Goal: Information Seeking & Learning: Learn about a topic

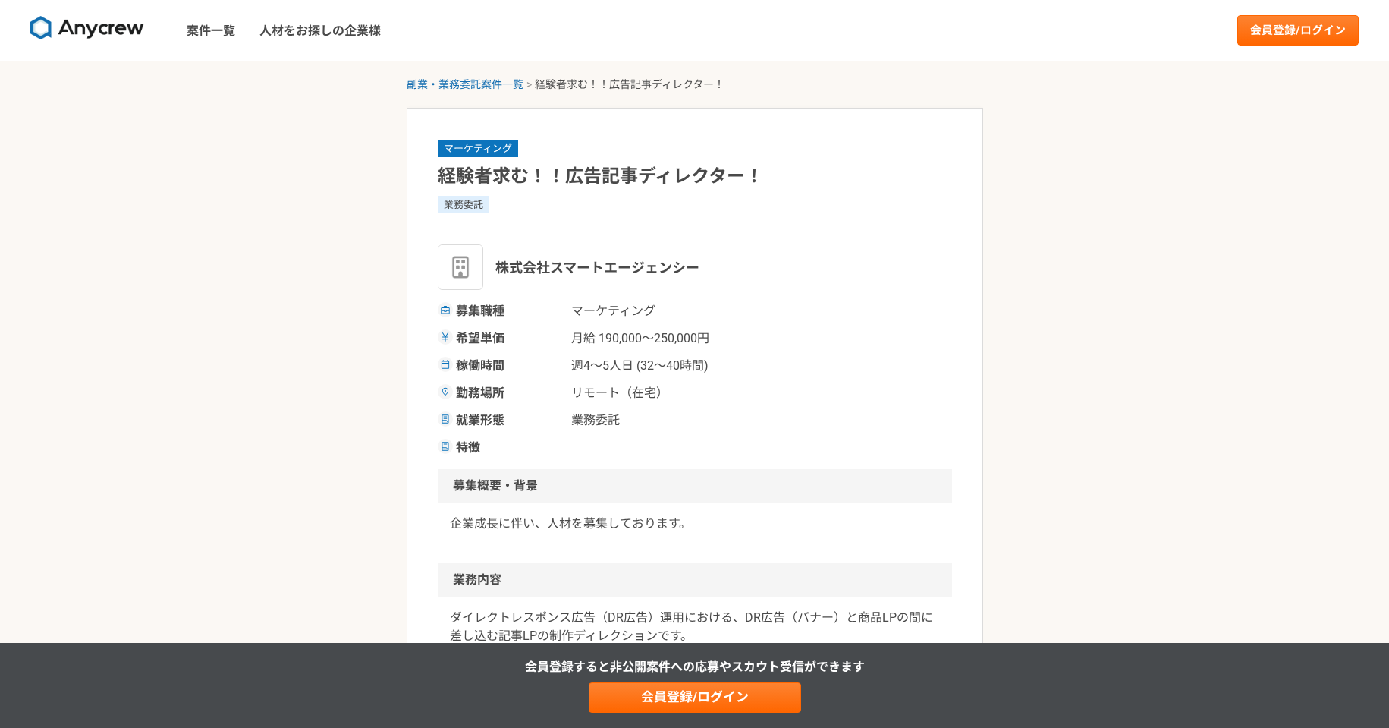
click at [682, 182] on h1 "経験者求む！！広告記事ディレクター！" at bounding box center [695, 176] width 514 height 27
click at [702, 394] on span "リモート（在宅）" at bounding box center [647, 393] width 152 height 18
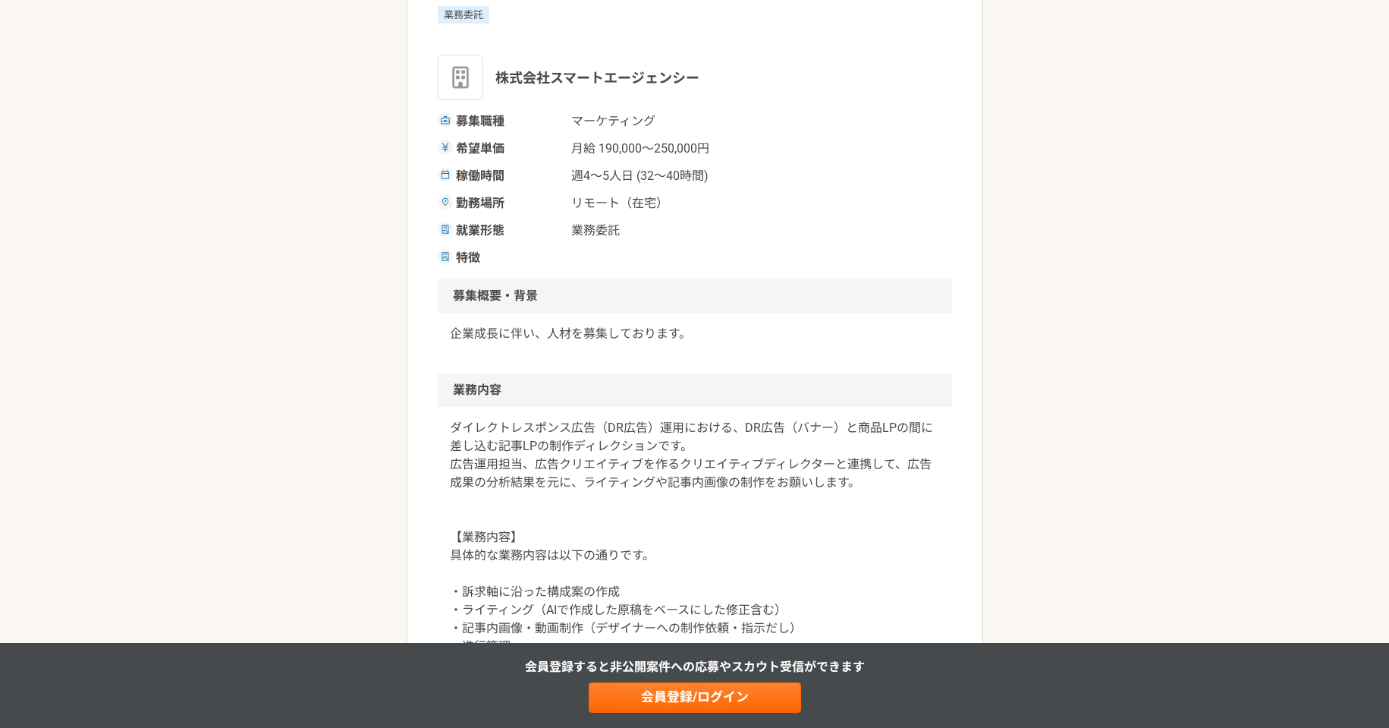
scroll to position [253, 0]
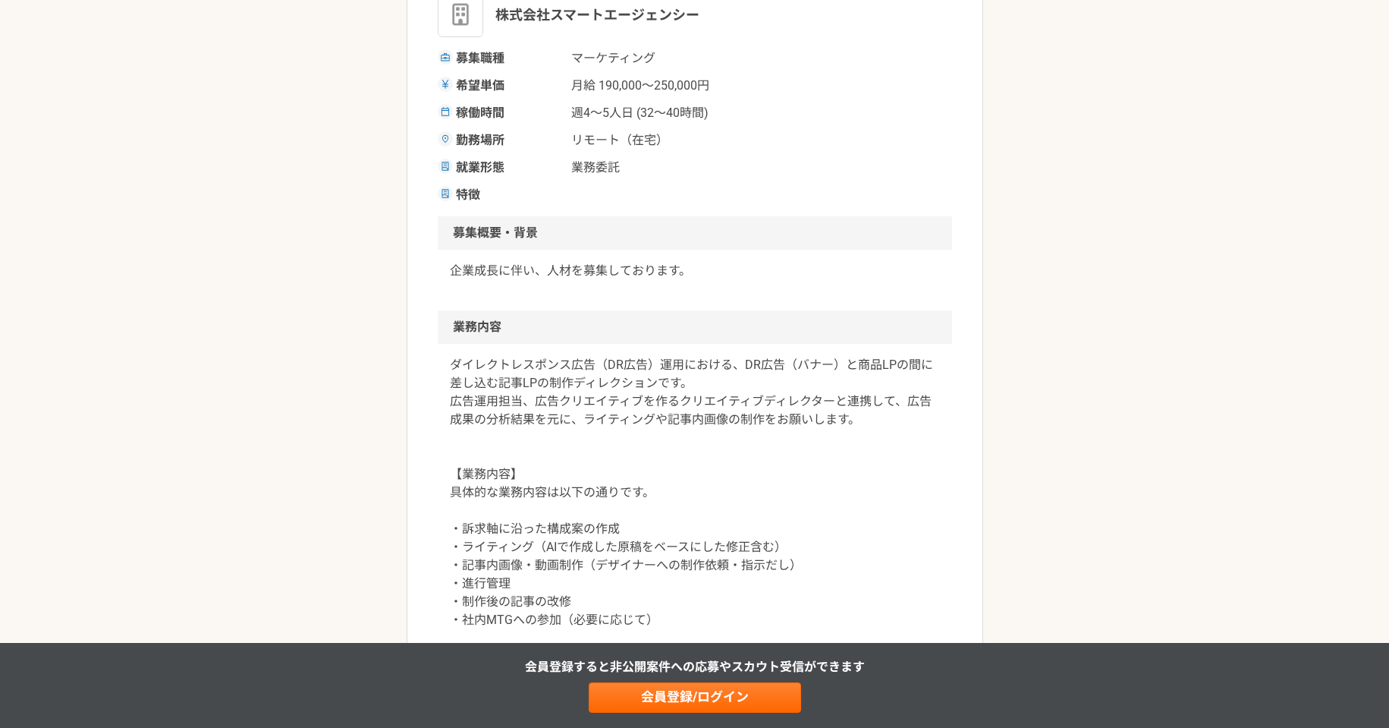
click at [558, 364] on p "ダイレクトレスポンス広告（DR広告）運用における、DR広告（バナー）と商品LPの間に差し込む記事LPの制作ディレクションです。 広告運用担当、広告クリエイティ…" at bounding box center [695, 529] width 490 height 346
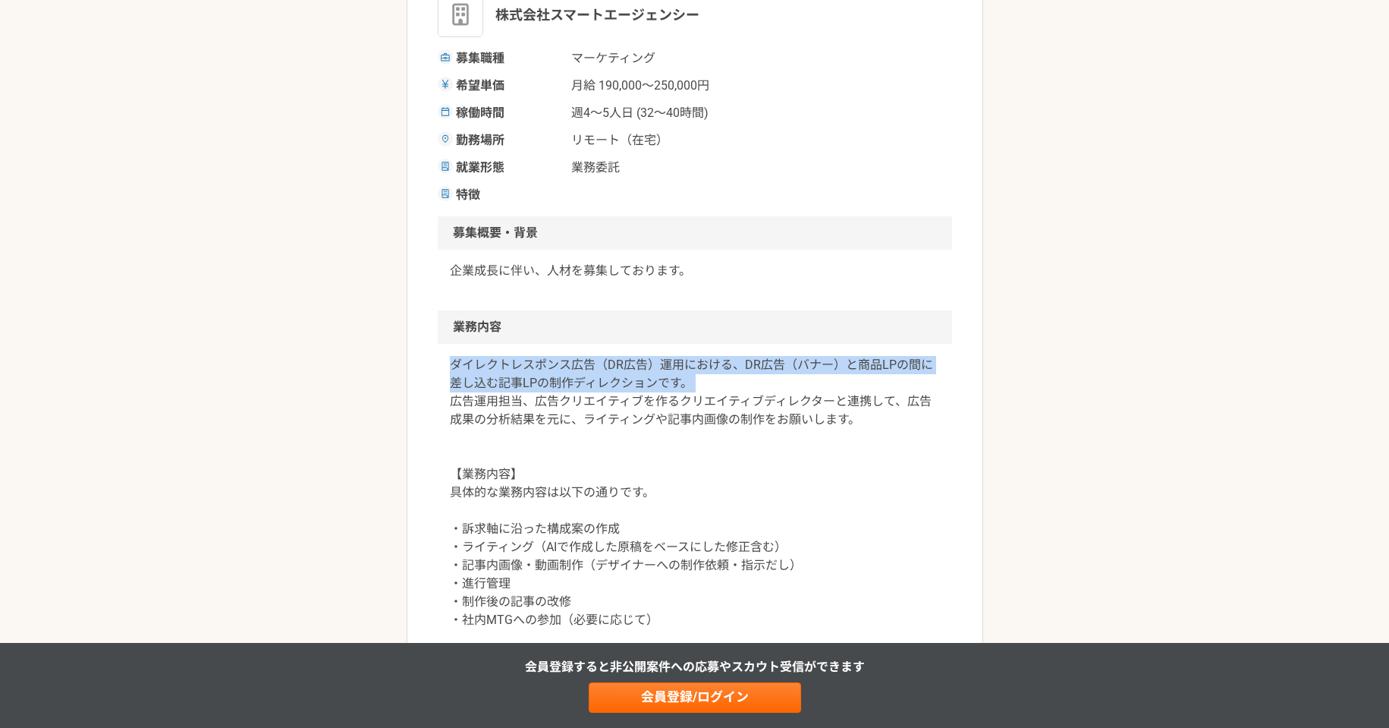
click at [558, 364] on p "ダイレクトレスポンス広告（DR広告）運用における、DR広告（バナー）と商品LPの間に差し込む記事LPの制作ディレクションです。 広告運用担当、広告クリエイティ…" at bounding box center [695, 529] width 490 height 346
click at [560, 369] on p "ダイレクトレスポンス広告（DR広告）運用における、DR広告（バナー）と商品LPの間に差し込む記事LPの制作ディレクションです。 広告運用担当、広告クリエイティ…" at bounding box center [695, 529] width 490 height 346
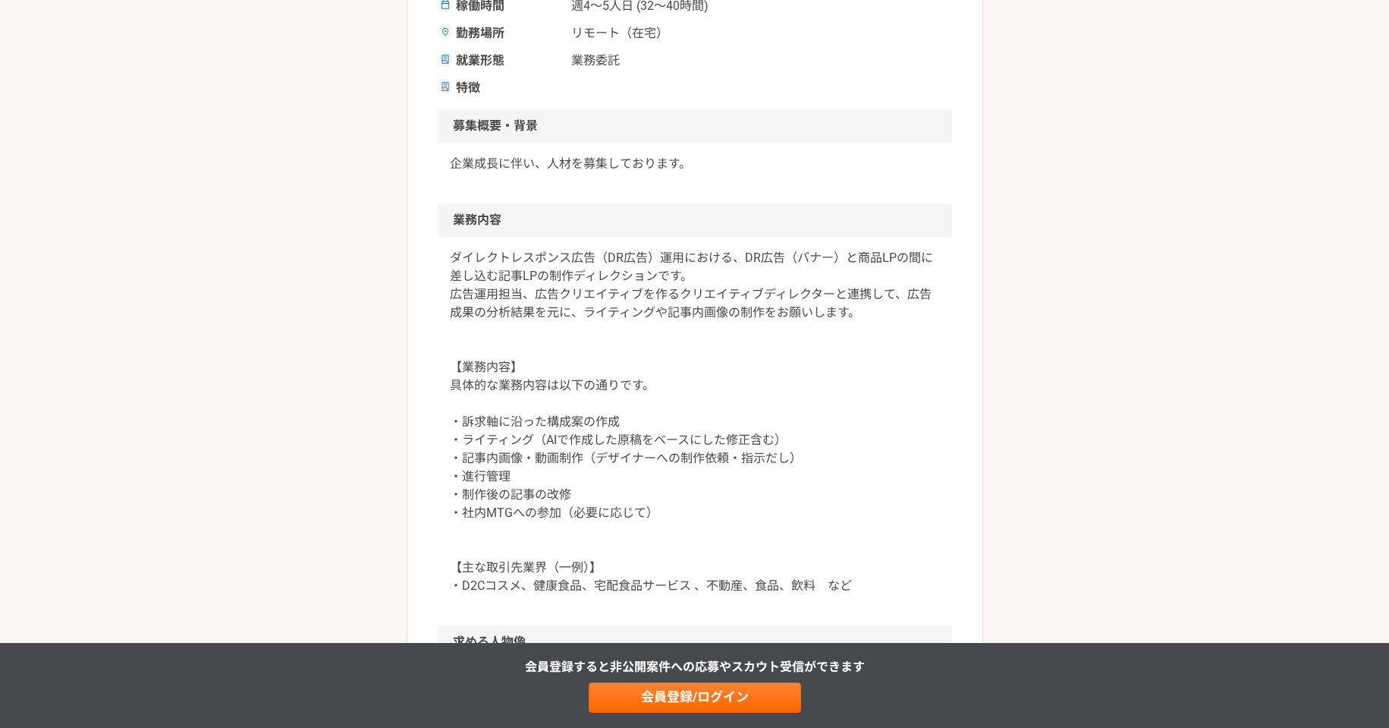
scroll to position [379, 0]
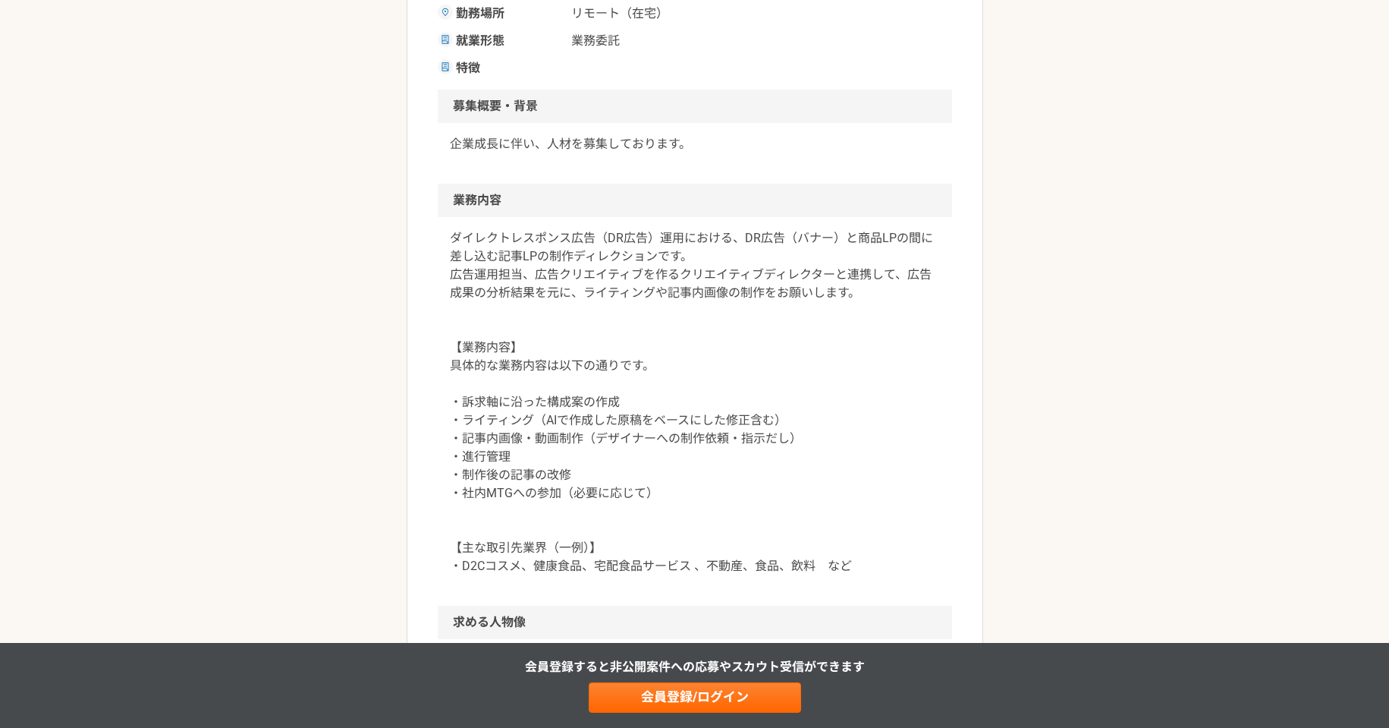
click at [474, 401] on p "ダイレクトレスポンス広告（DR広告）運用における、DR広告（バナー）と商品LPの間に差し込む記事LPの制作ディレクションです。 広告運用担当、広告クリエイティ…" at bounding box center [695, 402] width 490 height 346
click at [473, 422] on p "ダイレクトレスポンス広告（DR広告）運用における、DR広告（バナー）と商品LPの間に差し込む記事LPの制作ディレクションです。 広告運用担当、広告クリエイティ…" at bounding box center [695, 402] width 490 height 346
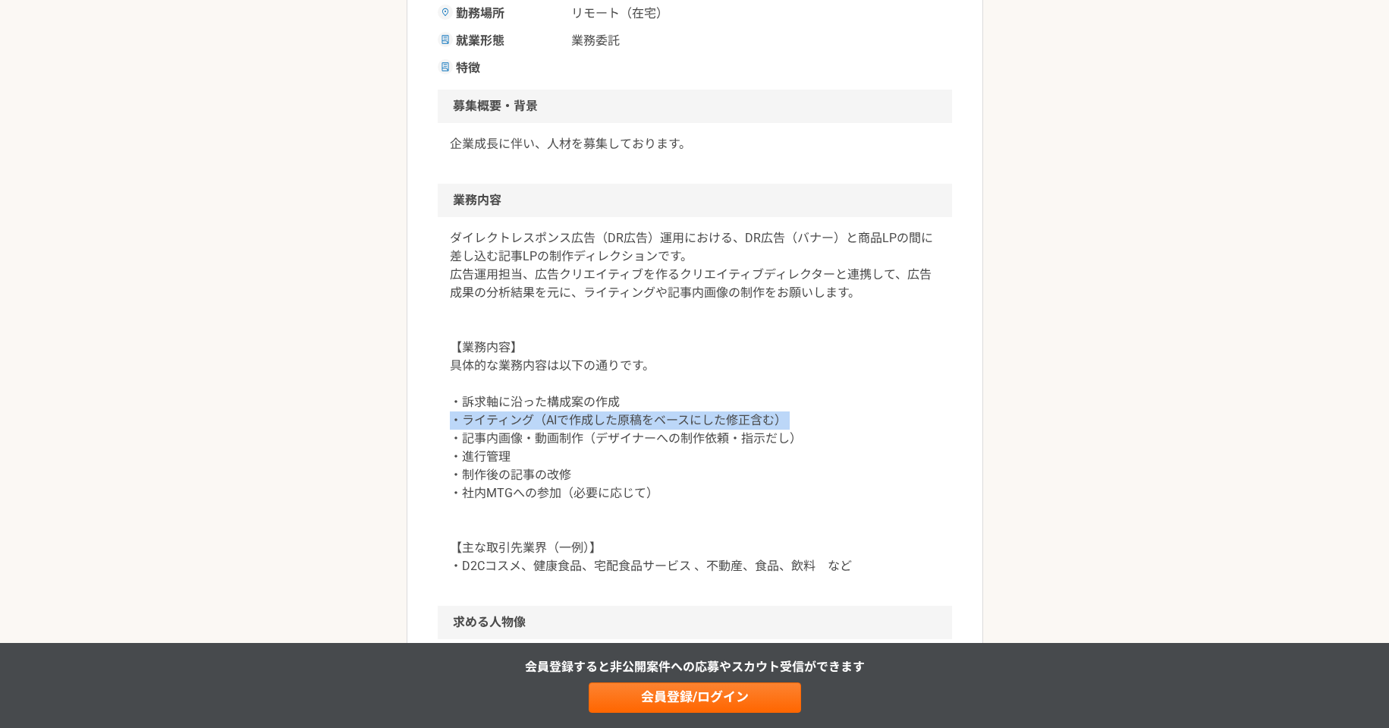
click at [473, 422] on p "ダイレクトレスポンス広告（DR広告）運用における、DR広告（バナー）と商品LPの間に差し込む記事LPの制作ディレクションです。 広告運用担当、広告クリエイティ…" at bounding box center [695, 402] width 490 height 346
click at [472, 438] on p "ダイレクトレスポンス広告（DR広告）運用における、DR広告（バナー）と商品LPの間に差し込む記事LPの制作ディレクションです。 広告運用担当、広告クリエイティ…" at bounding box center [695, 402] width 490 height 346
click at [472, 501] on p "ダイレクトレスポンス広告（DR広告）運用における、DR広告（バナー）と商品LPの間に差し込む記事LPの制作ディレクションです。 広告運用担当、広告クリエイティ…" at bounding box center [695, 402] width 490 height 346
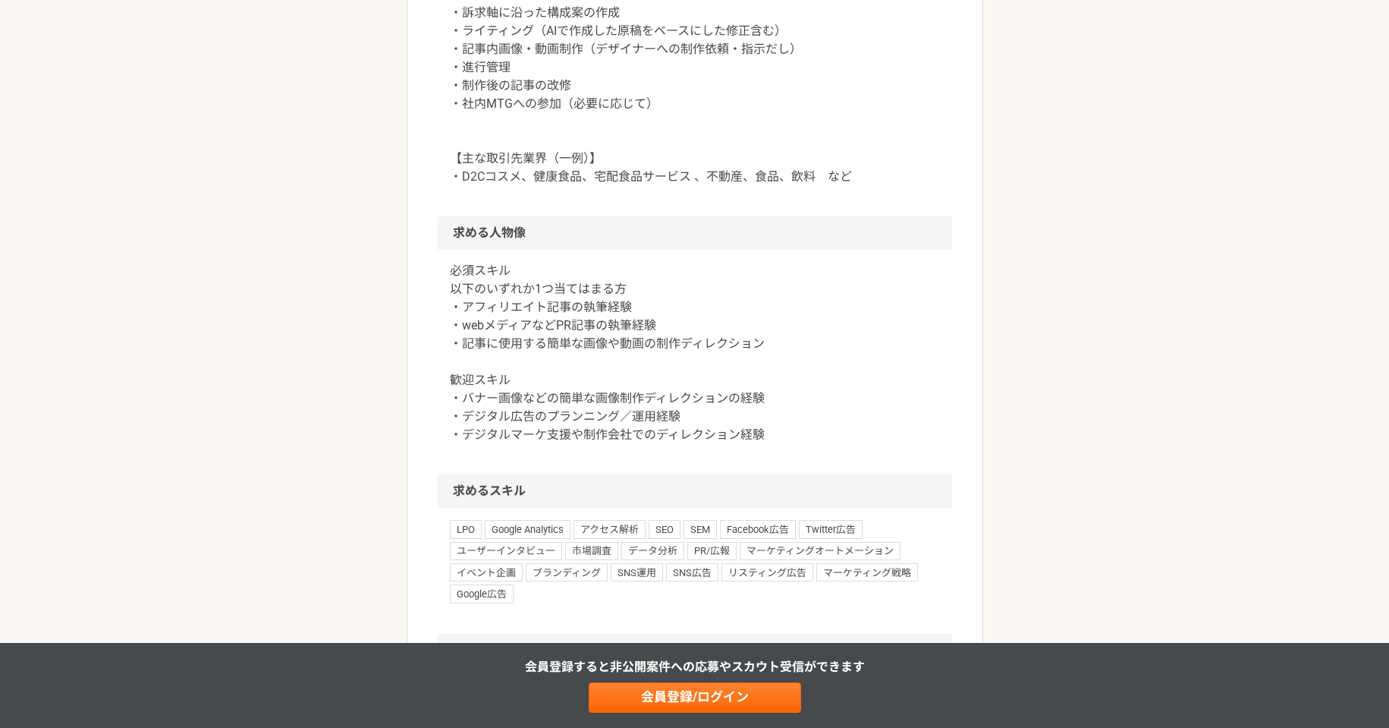
scroll to position [948, 0]
